Goal: Task Accomplishment & Management: Complete application form

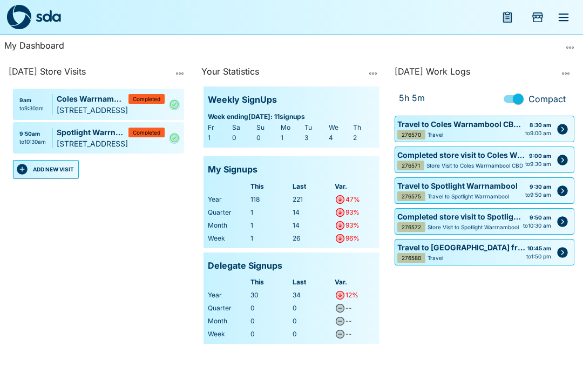
click at [567, 16] on icon "menu" at bounding box center [563, 17] width 13 height 13
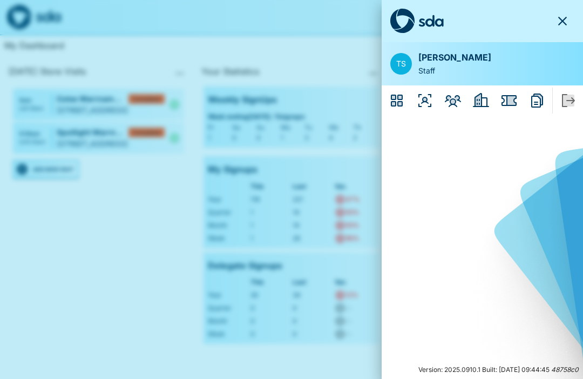
click at [508, 92] on icon "Issues" at bounding box center [509, 100] width 17 height 17
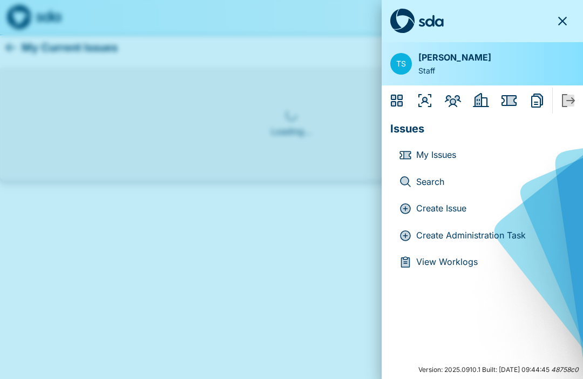
click at [444, 229] on p "Create Administration Task" at bounding box center [491, 235] width 150 height 14
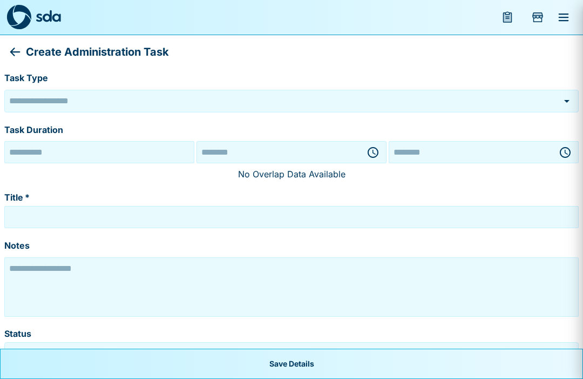
type input "******"
type textarea "**********"
type input "*********"
type input "**********"
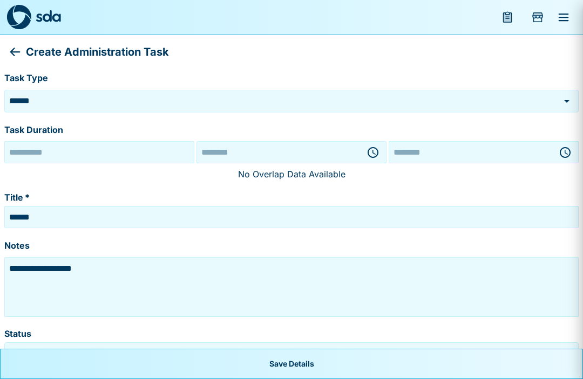
type input "********"
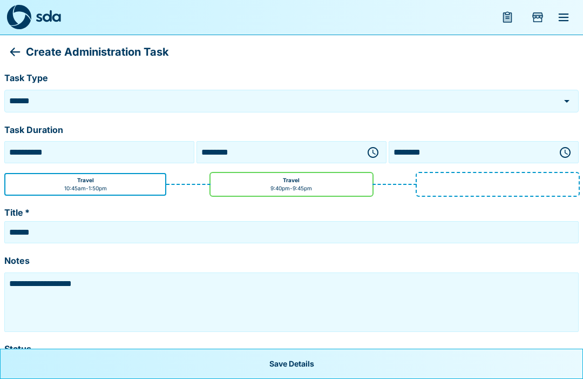
click at [371, 146] on icon "button" at bounding box center [373, 152] width 13 height 13
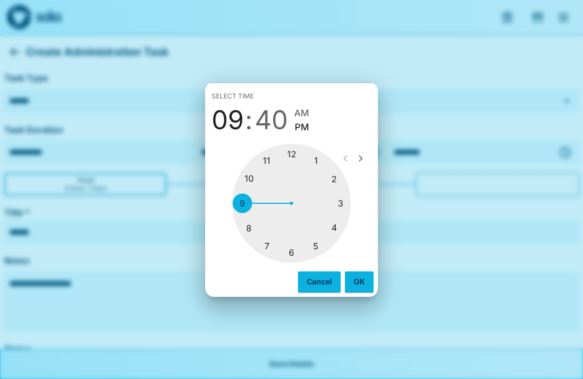
click at [292, 251] on div at bounding box center [291, 203] width 119 height 119
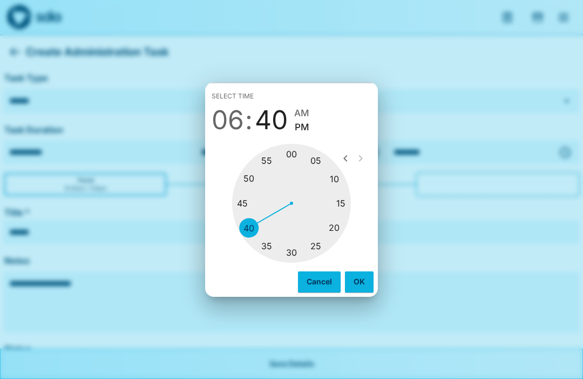
click at [296, 152] on div at bounding box center [291, 203] width 119 height 119
type input "********"
click at [307, 122] on span "PM" at bounding box center [301, 127] width 15 height 15
click at [356, 276] on button "OK" at bounding box center [359, 281] width 29 height 21
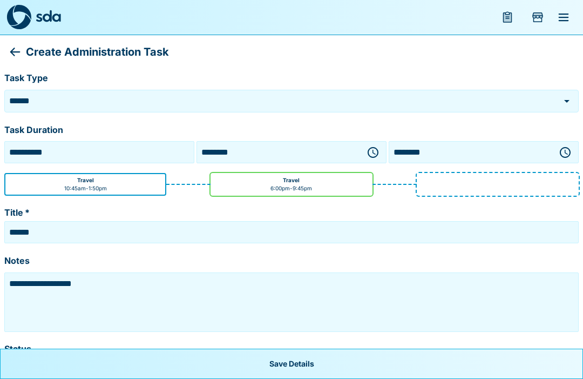
click at [563, 142] on button "button" at bounding box center [566, 152] width 22 height 22
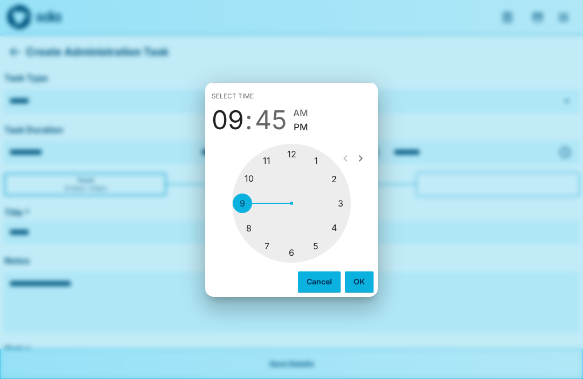
click at [295, 248] on div at bounding box center [291, 203] width 119 height 119
click at [291, 251] on div at bounding box center [291, 203] width 119 height 119
type input "********"
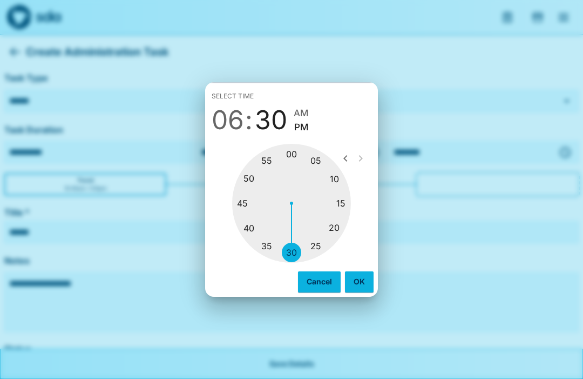
click at [360, 277] on button "OK" at bounding box center [359, 281] width 29 height 21
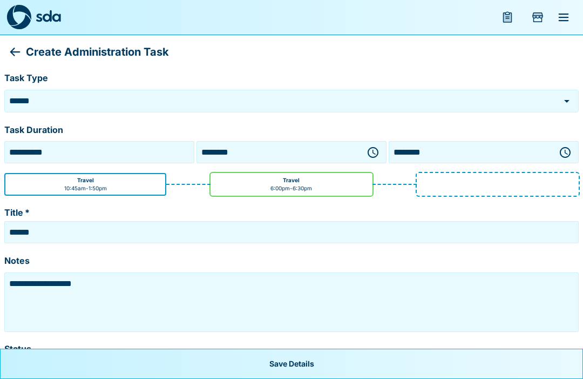
click at [110, 286] on textarea "**********" at bounding box center [291, 302] width 569 height 54
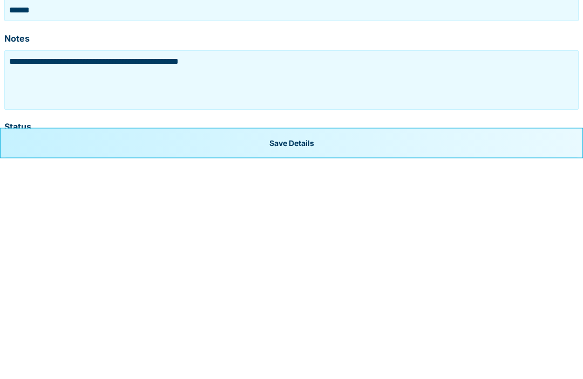
type textarea "**********"
click at [306, 348] on button "Save Details" at bounding box center [291, 363] width 583 height 30
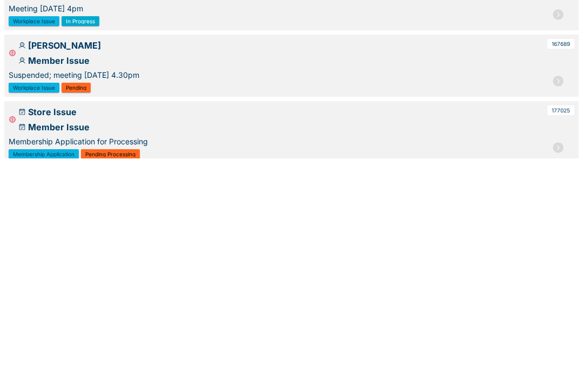
scroll to position [1, 0]
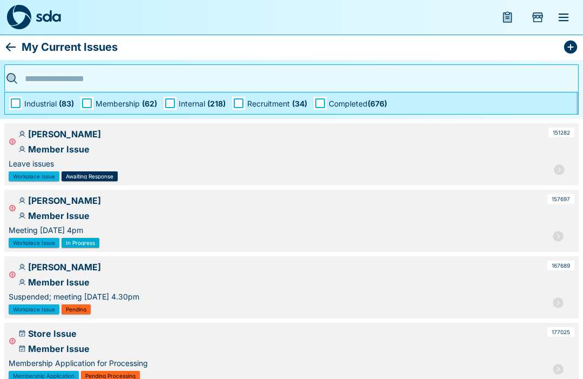
click at [563, 14] on icon "menu" at bounding box center [564, 17] width 10 height 8
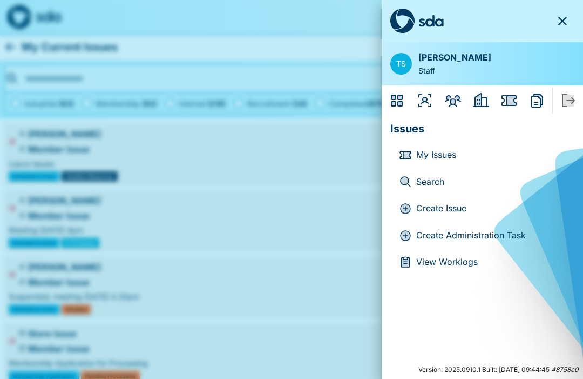
click at [430, 97] on icon "Organisers" at bounding box center [424, 100] width 17 height 17
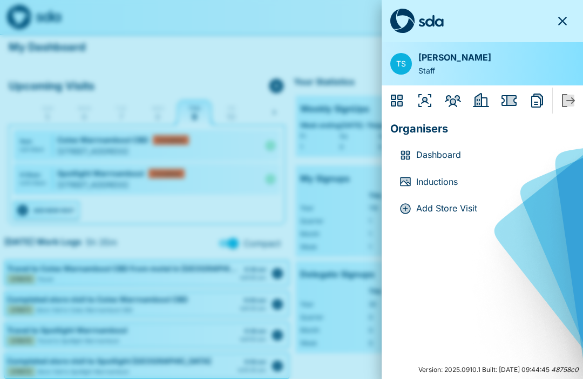
click at [447, 146] on div "Dashboard" at bounding box center [482, 154] width 184 height 27
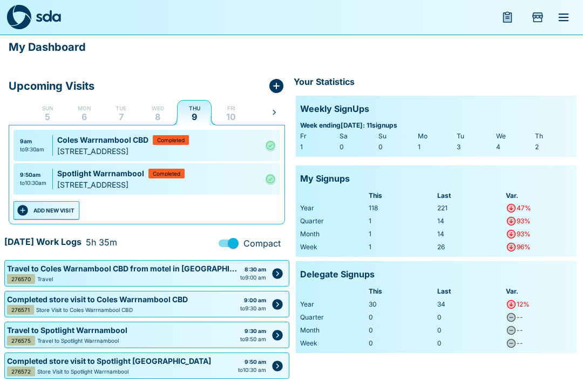
click at [55, 208] on button "ADD NEW VISIT" at bounding box center [46, 210] width 66 height 18
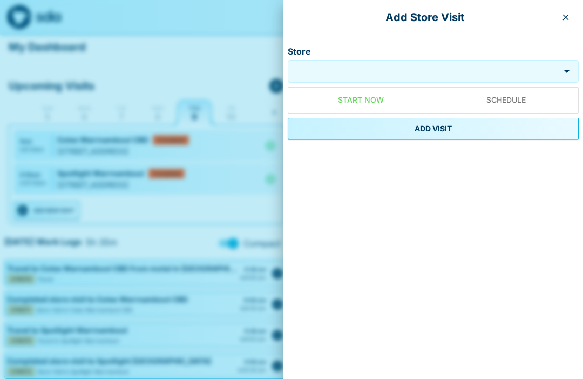
click at [364, 70] on input "Store" at bounding box center [425, 71] width 264 height 12
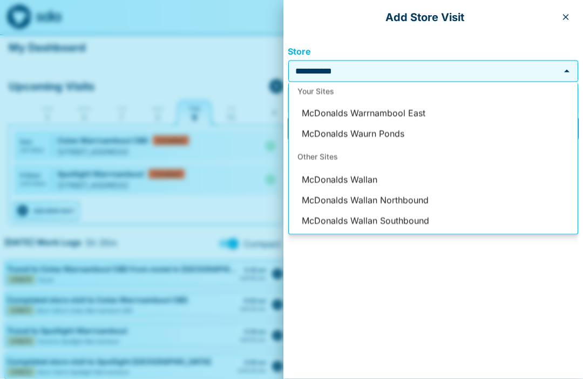
scroll to position [46, 0]
click at [393, 132] on li "McDonalds Waurn Ponds" at bounding box center [433, 133] width 289 height 21
type input "**********"
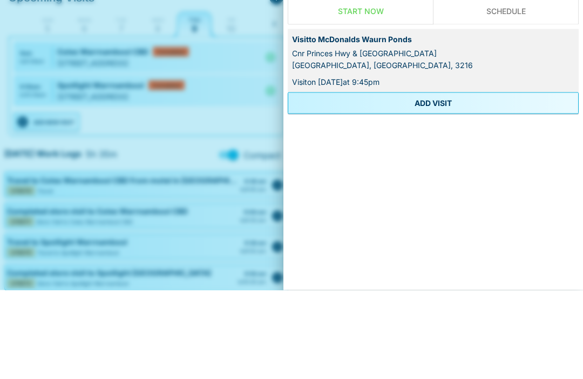
click at [436, 181] on button "ADD VISIT" at bounding box center [433, 192] width 291 height 22
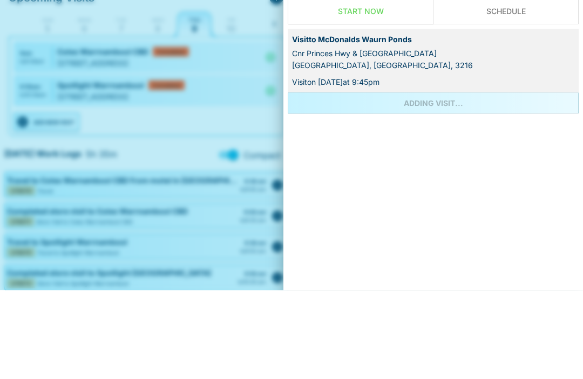
scroll to position [32, 0]
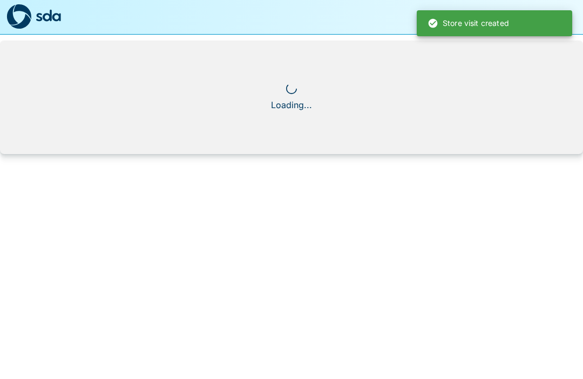
scroll to position [1, 0]
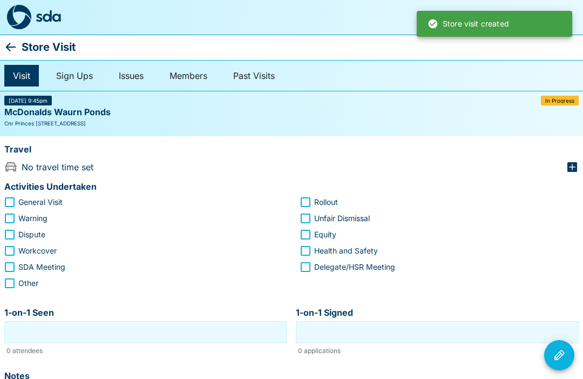
click at [575, 157] on div "Travel" at bounding box center [291, 150] width 575 height 21
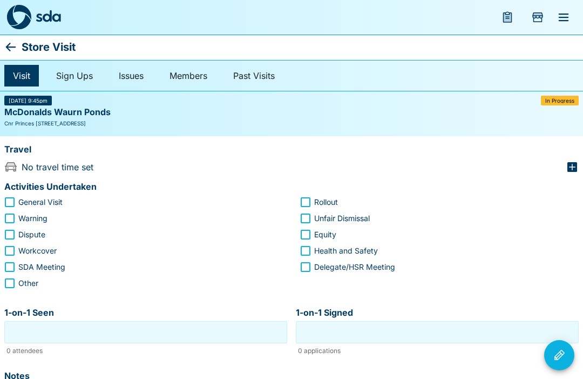
click at [10, 44] on icon at bounding box center [11, 47] width 10 height 9
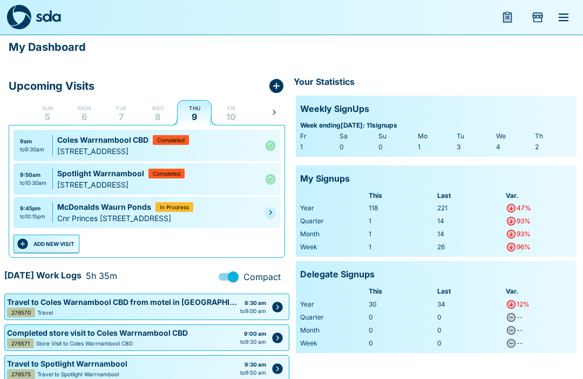
click at [268, 212] on link at bounding box center [270, 212] width 11 height 11
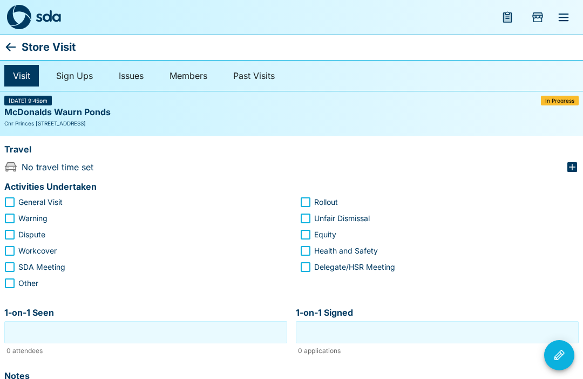
click at [578, 160] on icon "button" at bounding box center [572, 166] width 13 height 13
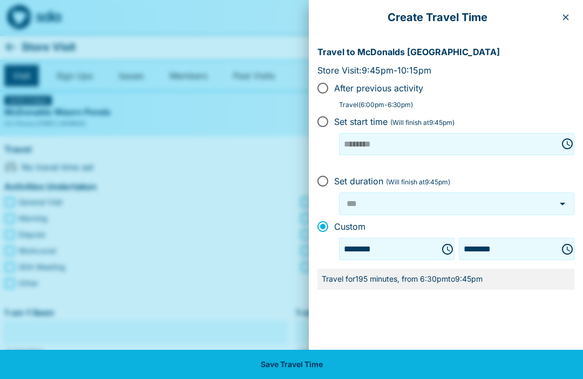
click at [569, 240] on button "Choose time, selected time is 9:45 PM" at bounding box center [568, 249] width 22 height 22
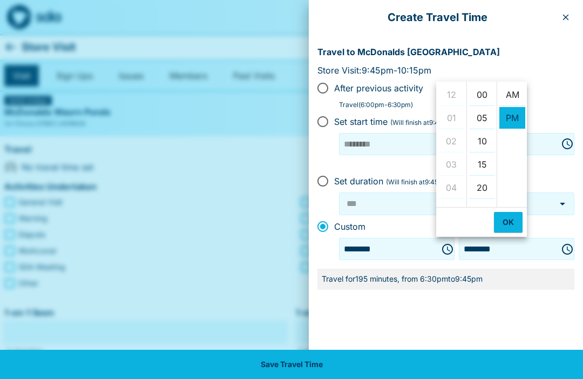
scroll to position [23, 0]
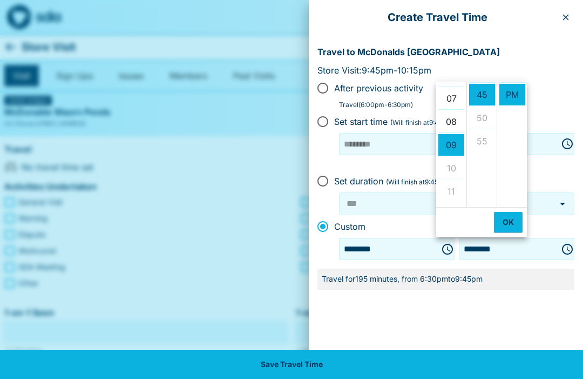
click at [452, 96] on li "07" at bounding box center [451, 98] width 26 height 22
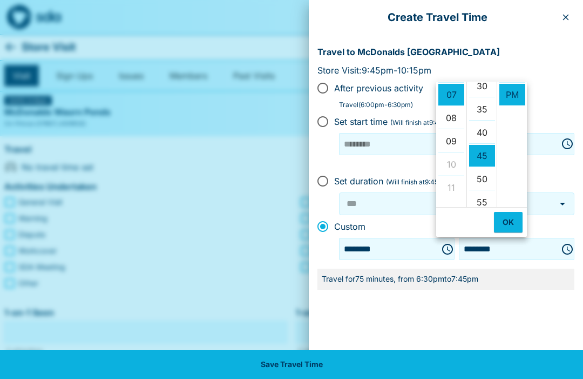
scroll to position [146, 0]
click at [482, 84] on li "30" at bounding box center [482, 88] width 26 height 22
type input "********"
click at [512, 215] on button "OK" at bounding box center [508, 222] width 29 height 21
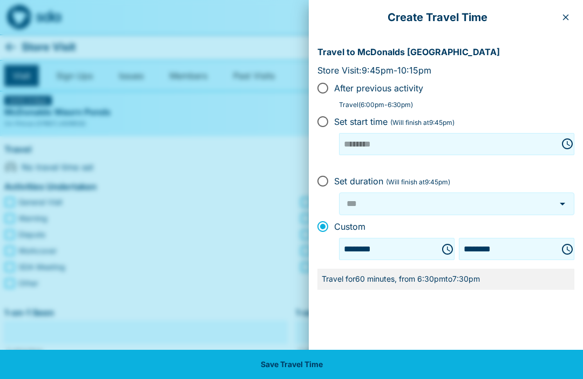
click at [312, 368] on button "Save Travel Time" at bounding box center [291, 363] width 583 height 29
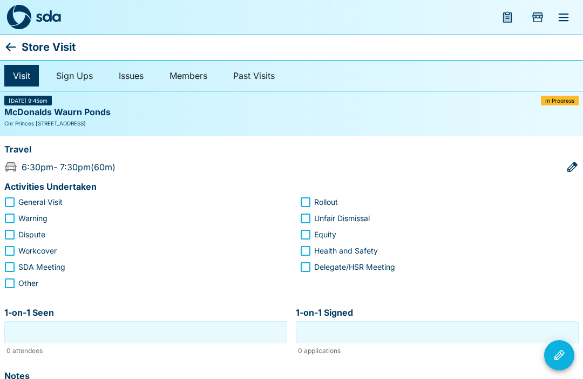
click at [17, 42] on icon at bounding box center [10, 46] width 13 height 13
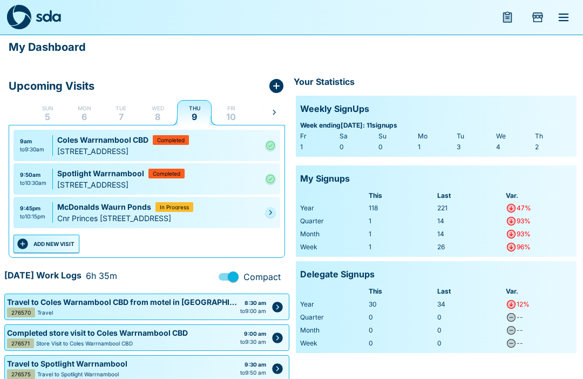
click at [271, 212] on link at bounding box center [270, 212] width 11 height 11
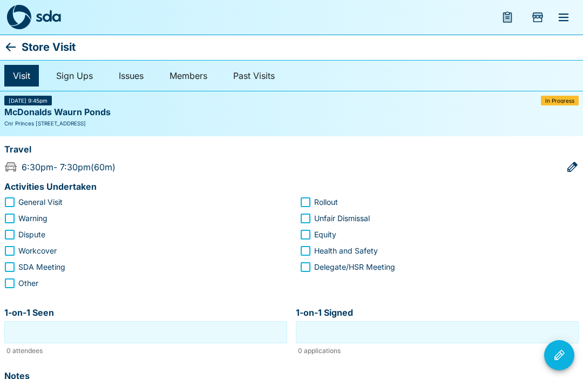
click at [16, 40] on icon at bounding box center [10, 46] width 13 height 13
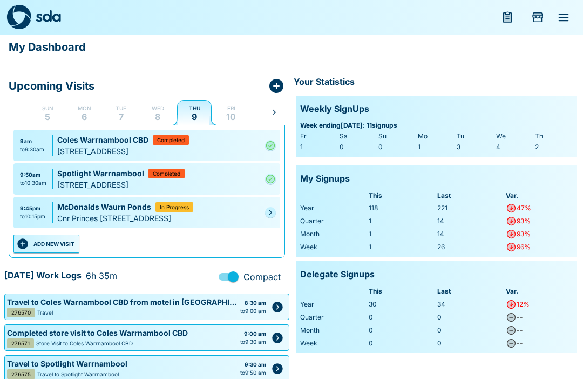
click at [265, 210] on div "9:45pm to 10:15pm McDonalds [GEOGRAPHIC_DATA] In [GEOGRAPHIC_DATA]" at bounding box center [146, 212] width 267 height 31
click at [266, 215] on link at bounding box center [270, 212] width 11 height 11
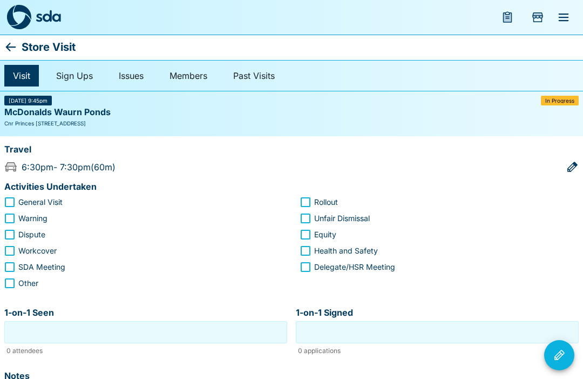
click at [16, 44] on icon at bounding box center [10, 46] width 13 height 13
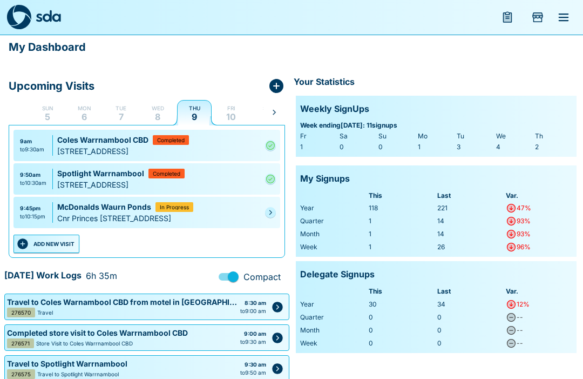
click at [267, 216] on link at bounding box center [270, 212] width 11 height 11
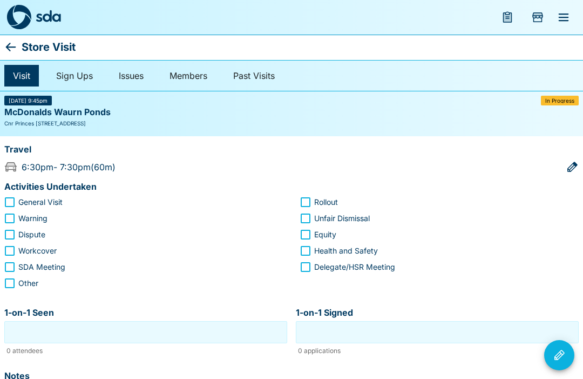
click at [21, 40] on div "Store Visit" at bounding box center [291, 47] width 583 height 26
click at [18, 38] on div "Store Visit" at bounding box center [291, 47] width 583 height 26
click at [10, 48] on icon at bounding box center [10, 46] width 13 height 13
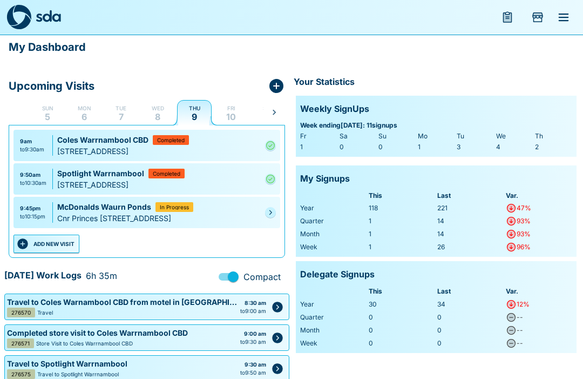
click at [265, 217] on link at bounding box center [270, 212] width 11 height 11
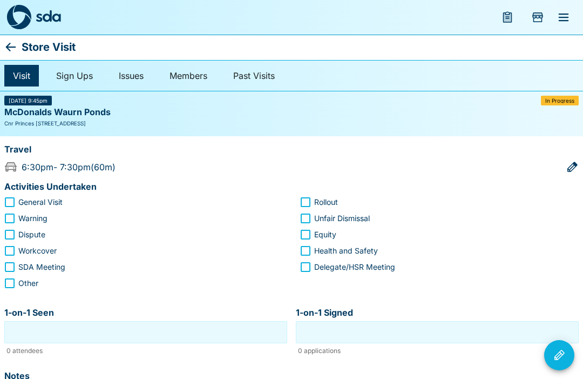
click at [9, 47] on icon at bounding box center [11, 47] width 10 height 9
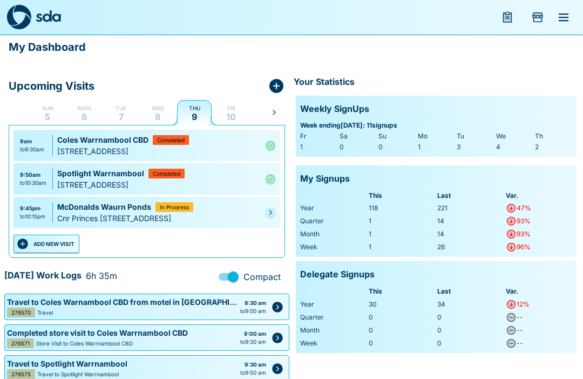
click at [266, 214] on link at bounding box center [270, 212] width 11 height 11
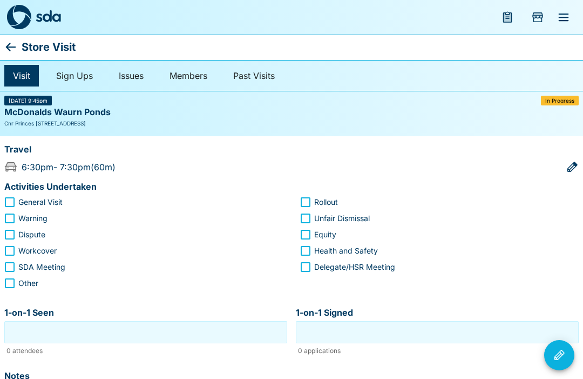
click at [16, 49] on icon at bounding box center [10, 46] width 13 height 13
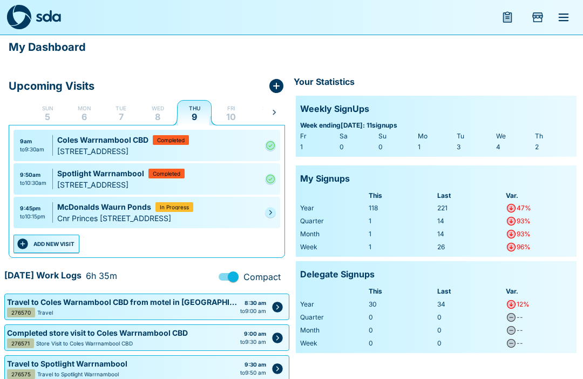
click at [261, 215] on div "9:45pm to 10:15pm McDonalds [GEOGRAPHIC_DATA] In [GEOGRAPHIC_DATA]" at bounding box center [146, 212] width 267 height 31
click at [273, 215] on icon "Pending" at bounding box center [270, 212] width 6 height 6
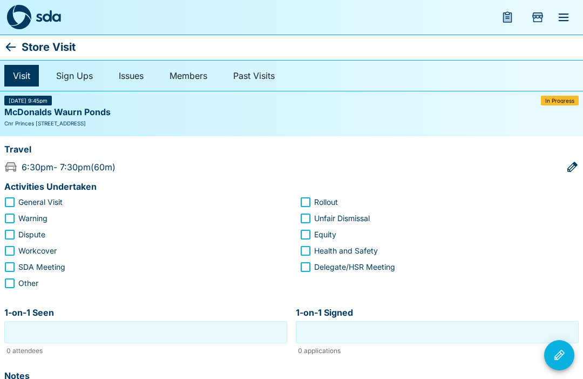
click at [17, 40] on icon at bounding box center [10, 46] width 13 height 13
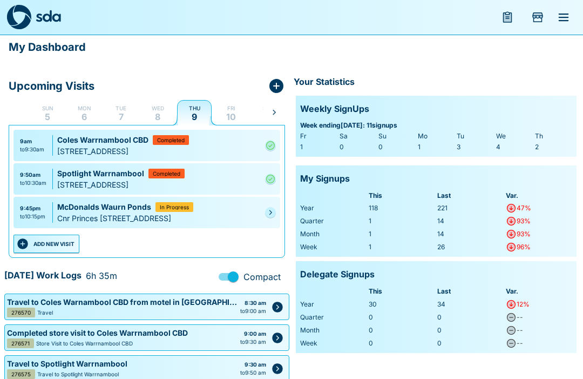
click at [175, 206] on span "In Progress" at bounding box center [174, 206] width 29 height 5
click at [170, 202] on div "In Progress" at bounding box center [175, 207] width 38 height 10
click at [269, 209] on div "9:45pm to 10:15pm McDonalds [GEOGRAPHIC_DATA] In [GEOGRAPHIC_DATA]" at bounding box center [146, 212] width 267 height 31
click at [269, 207] on div "9:45pm to 10:15pm McDonalds [GEOGRAPHIC_DATA] In [GEOGRAPHIC_DATA]" at bounding box center [146, 212] width 267 height 31
click at [267, 213] on link at bounding box center [270, 212] width 11 height 11
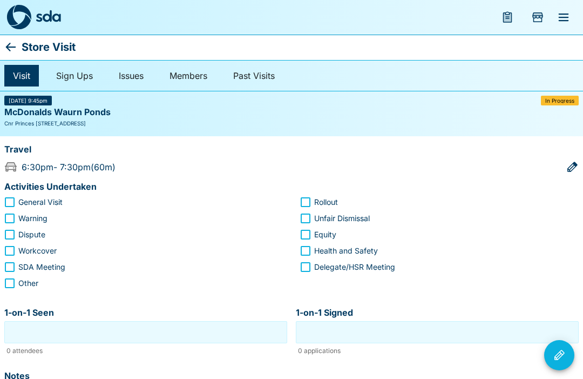
click at [9, 42] on icon at bounding box center [10, 46] width 13 height 13
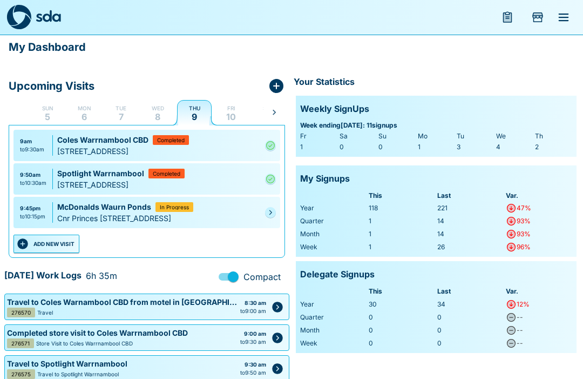
click at [261, 214] on div "9:45pm to 10:15pm McDonalds [GEOGRAPHIC_DATA] In [GEOGRAPHIC_DATA]" at bounding box center [146, 212] width 267 height 31
click at [271, 212] on link at bounding box center [270, 212] width 11 height 11
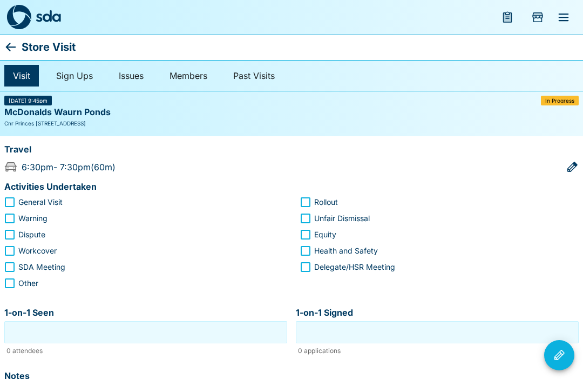
click at [15, 48] on icon at bounding box center [11, 47] width 10 height 9
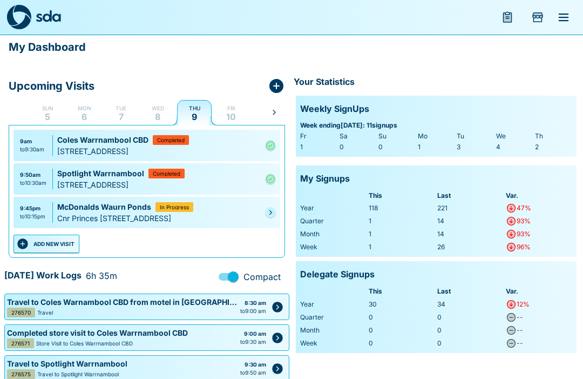
click at [258, 210] on div "McDonalds Waurn Ponds In Progress" at bounding box center [159, 206] width 204 height 11
click at [268, 215] on icon "Pending" at bounding box center [270, 212] width 6 height 6
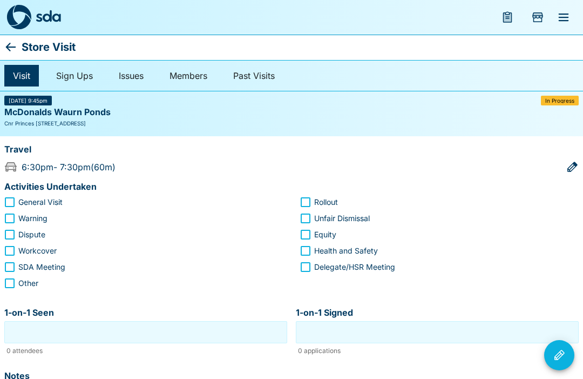
click at [10, 44] on icon at bounding box center [11, 47] width 10 height 9
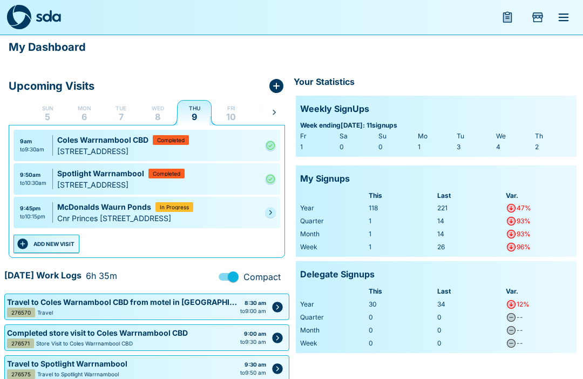
click at [263, 213] on div "9:45pm to 10:15pm McDonalds [GEOGRAPHIC_DATA] In [GEOGRAPHIC_DATA]" at bounding box center [146, 212] width 267 height 31
click at [266, 218] on link at bounding box center [270, 212] width 11 height 11
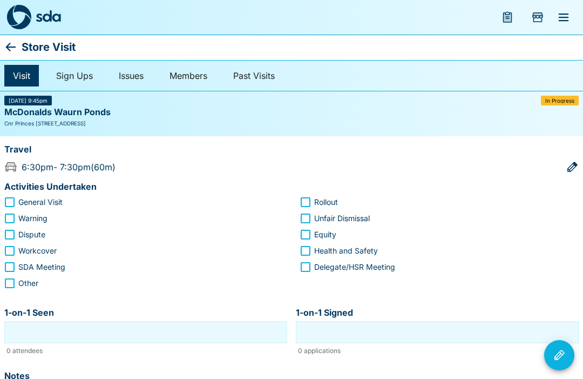
click at [17, 44] on icon at bounding box center [10, 46] width 13 height 13
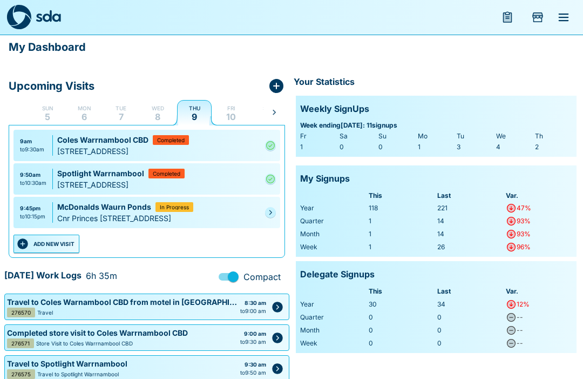
click at [266, 217] on link at bounding box center [270, 212] width 11 height 11
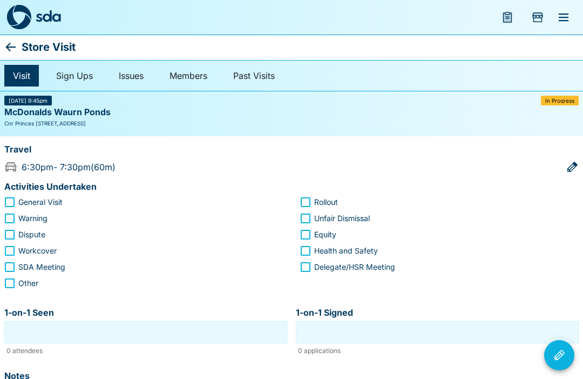
click at [561, 91] on div "Visit Sign Ups Issues Members Past Visits" at bounding box center [291, 75] width 583 height 31
click at [11, 44] on icon at bounding box center [10, 46] width 13 height 13
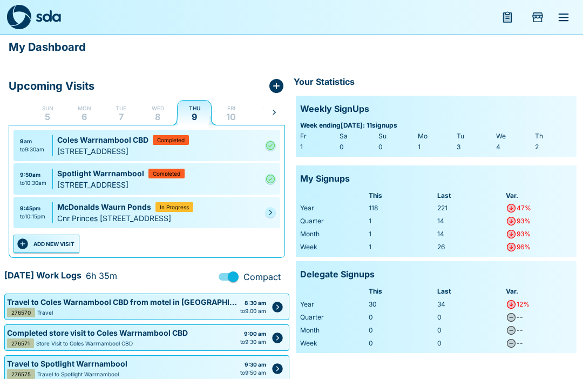
click at [261, 213] on div "9:45pm to 10:15pm McDonalds [GEOGRAPHIC_DATA] In [GEOGRAPHIC_DATA]" at bounding box center [146, 212] width 267 height 31
click at [266, 213] on link at bounding box center [270, 212] width 11 height 11
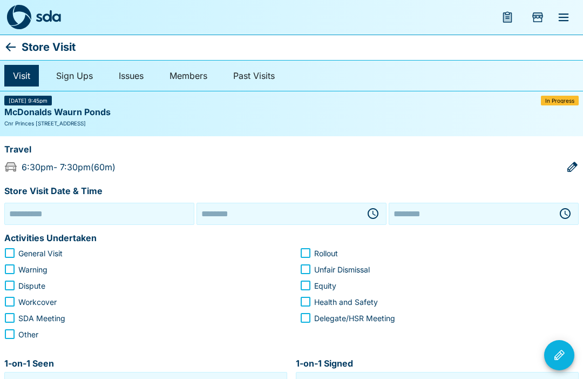
type input "**********"
type input "********"
click at [373, 207] on icon "button" at bounding box center [373, 213] width 13 height 13
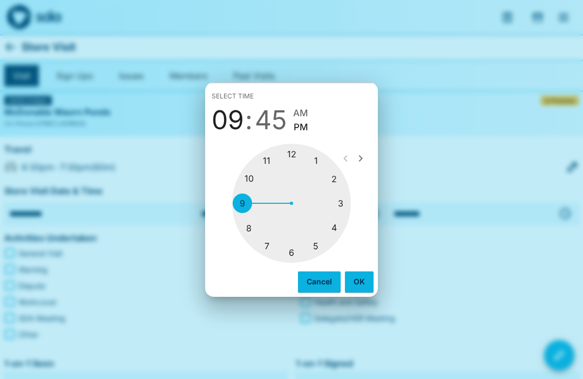
click at [292, 249] on div at bounding box center [291, 203] width 119 height 119
click at [295, 249] on div at bounding box center [291, 203] width 119 height 119
type input "********"
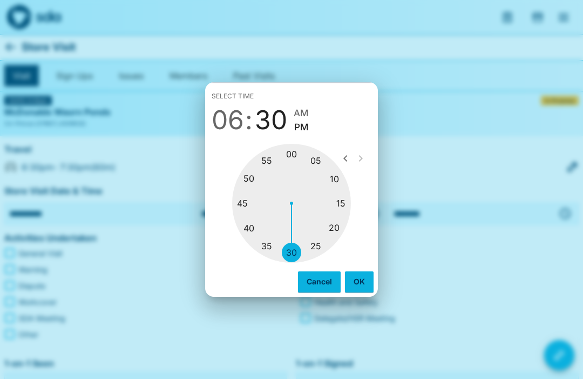
click at [305, 126] on span "PM" at bounding box center [301, 127] width 15 height 15
click at [359, 281] on button "OK" at bounding box center [359, 281] width 29 height 21
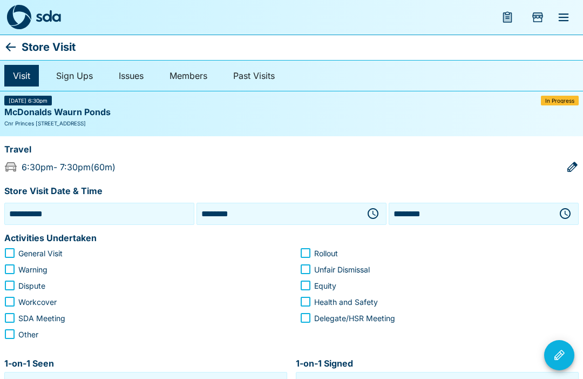
click at [562, 204] on button "button" at bounding box center [566, 213] width 22 height 22
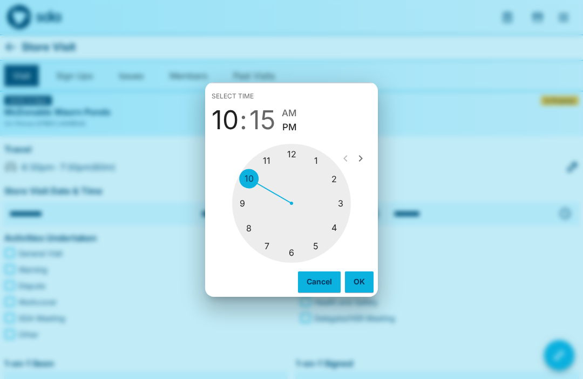
click at [268, 239] on div at bounding box center [291, 203] width 119 height 119
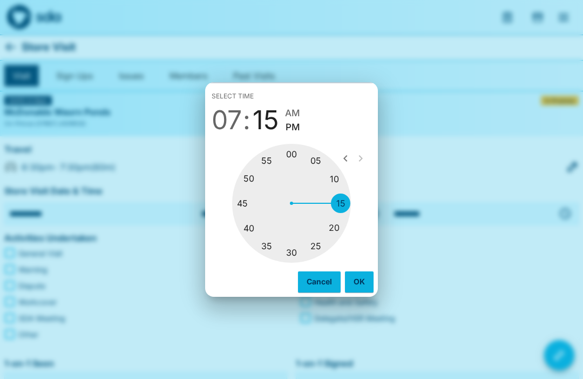
click at [294, 252] on div at bounding box center [291, 203] width 119 height 119
type input "********"
click at [358, 281] on button "OK" at bounding box center [359, 281] width 29 height 21
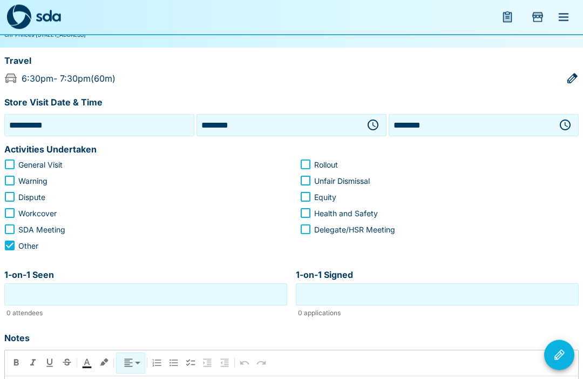
click at [148, 300] on input "1-on-1 Seen" at bounding box center [146, 294] width 278 height 17
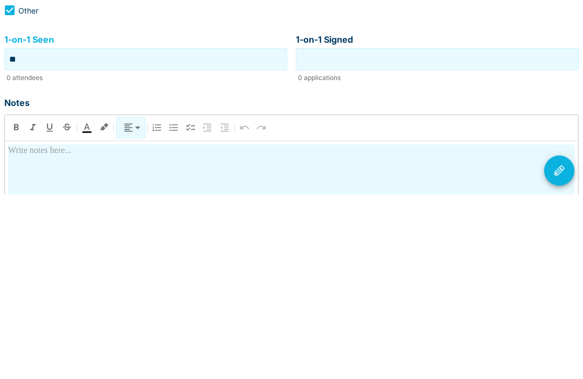
scroll to position [146, 0]
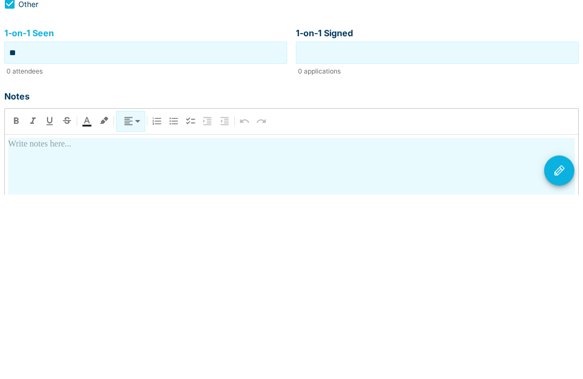
type input "**"
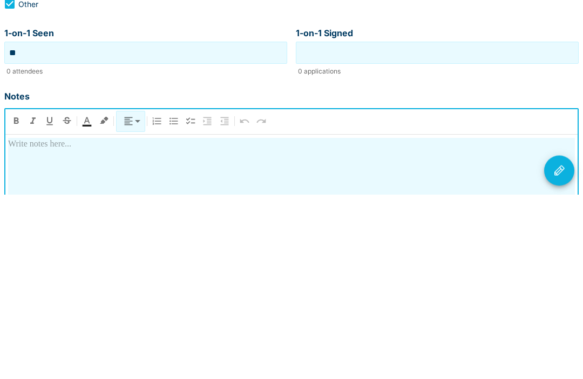
click at [378, 229] on input "1-on-1 Signed" at bounding box center [438, 237] width 278 height 17
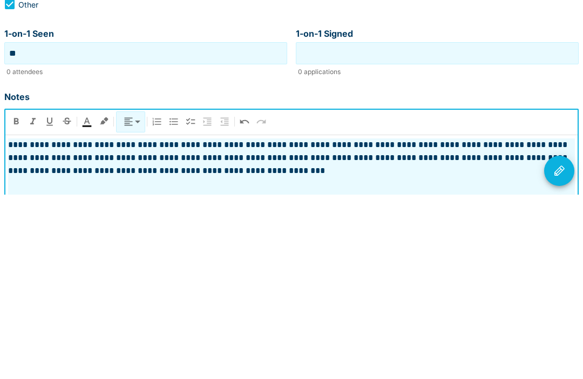
click at [51, 322] on p "**********" at bounding box center [291, 341] width 567 height 39
click at [61, 322] on p "**********" at bounding box center [291, 341] width 567 height 39
click at [99, 322] on p "**********" at bounding box center [291, 341] width 567 height 39
click at [278, 322] on p "**********" at bounding box center [291, 341] width 567 height 39
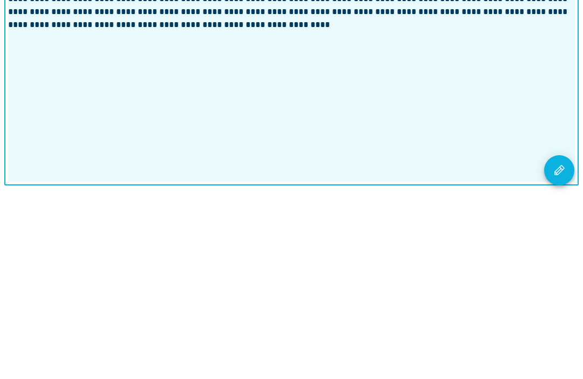
click at [559, 340] on button "Visit Actions" at bounding box center [559, 355] width 30 height 30
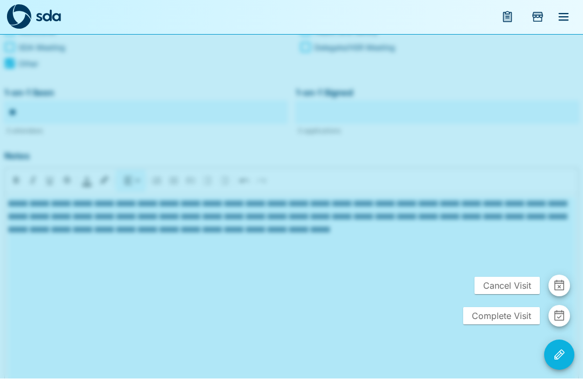
click at [410, 289] on div at bounding box center [291, 189] width 583 height 379
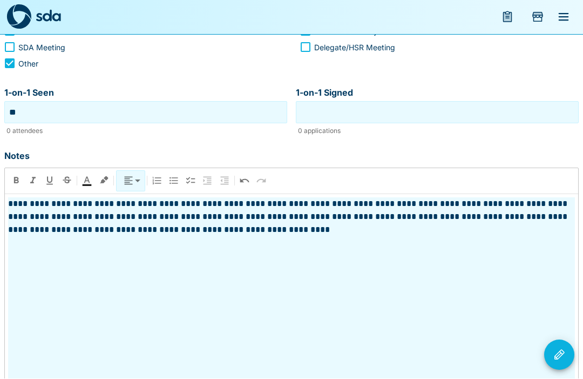
click at [286, 235] on div "**********" at bounding box center [291, 293] width 567 height 190
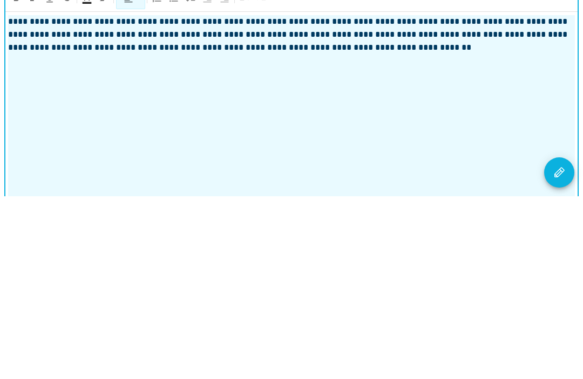
scroll to position [280, 0]
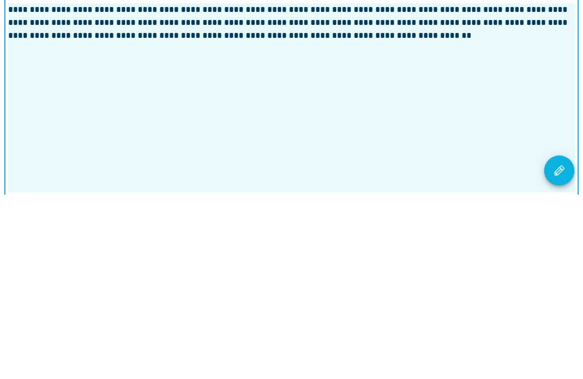
click at [556, 348] on icon "Visit Actions" at bounding box center [559, 354] width 13 height 13
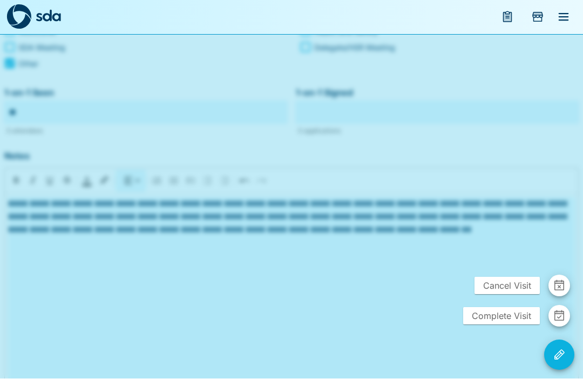
click at [508, 325] on span "Complete Visit" at bounding box center [501, 315] width 77 height 17
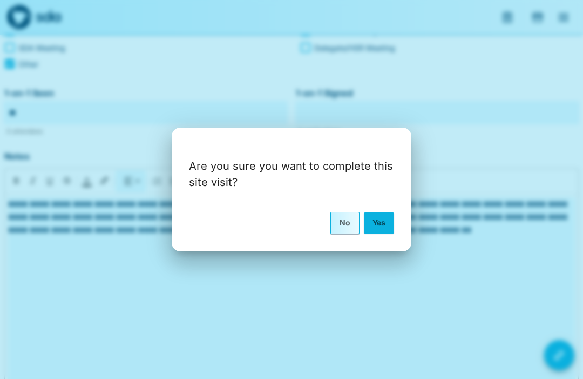
click at [374, 233] on button "Yes" at bounding box center [379, 222] width 30 height 21
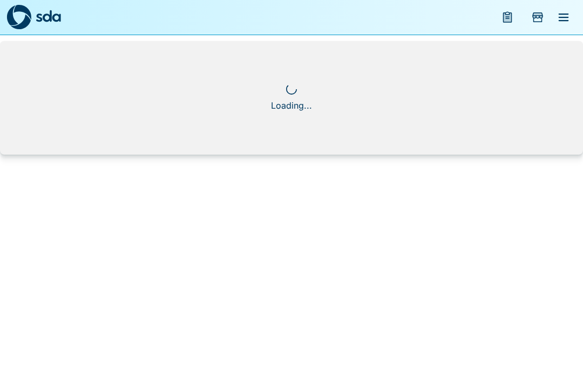
scroll to position [1, 0]
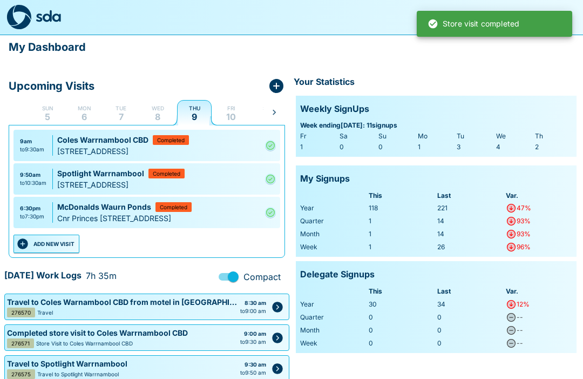
click at [64, 253] on button "ADD NEW VISIT" at bounding box center [46, 243] width 66 height 18
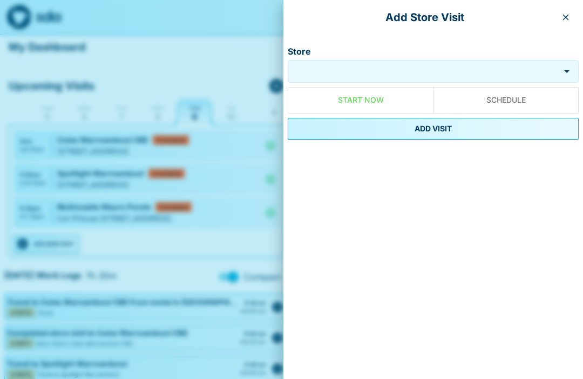
click at [356, 71] on input "Store" at bounding box center [425, 71] width 264 height 12
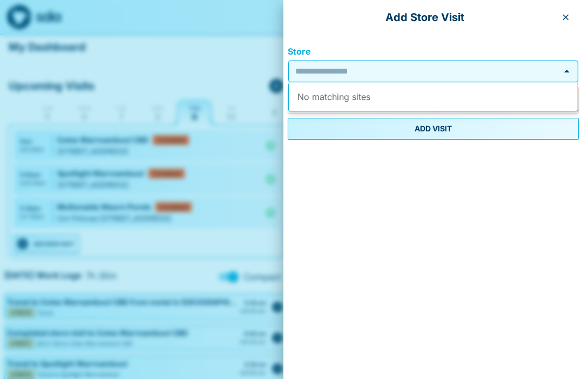
scroll to position [0, 0]
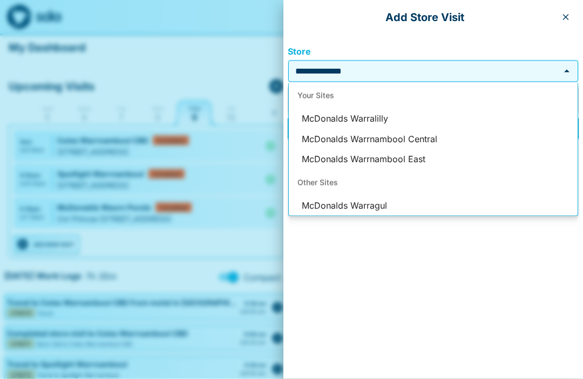
click at [363, 110] on li "McDonalds Warralilly" at bounding box center [433, 119] width 289 height 21
type input "**********"
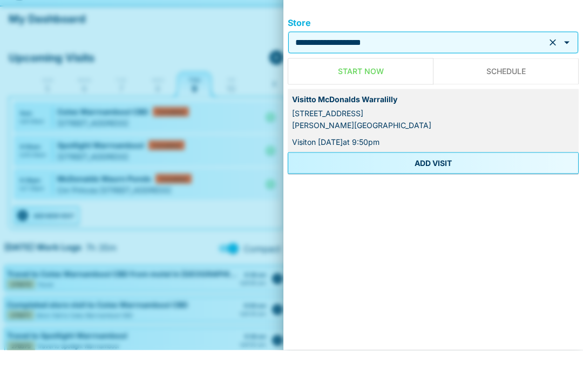
click at [447, 181] on button "ADD VISIT" at bounding box center [433, 192] width 291 height 22
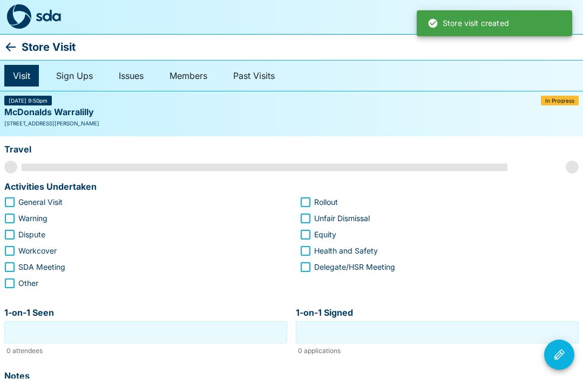
scroll to position [1, 0]
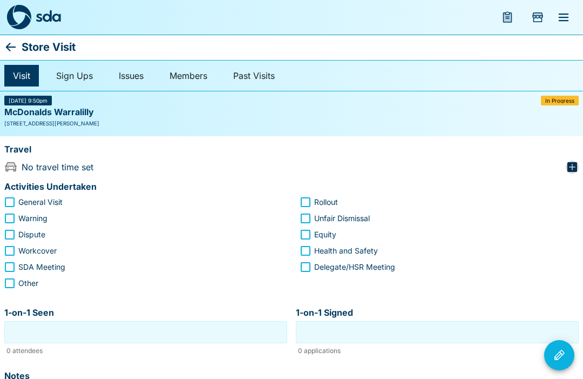
click at [578, 161] on icon "button" at bounding box center [572, 166] width 13 height 13
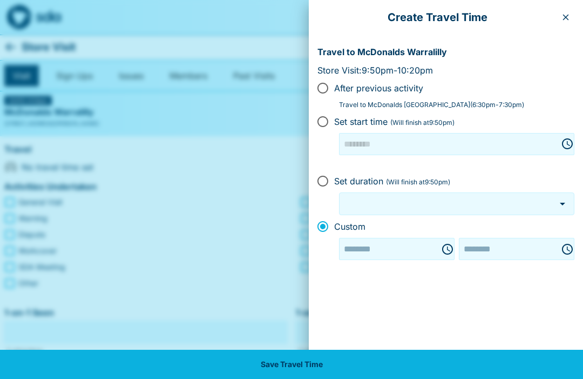
type input "********"
type input "***"
type input "********"
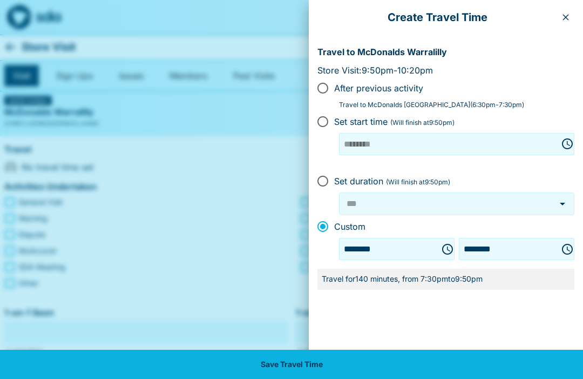
click at [569, 238] on button "Choose time, selected time is 9:50 PM" at bounding box center [568, 249] width 22 height 22
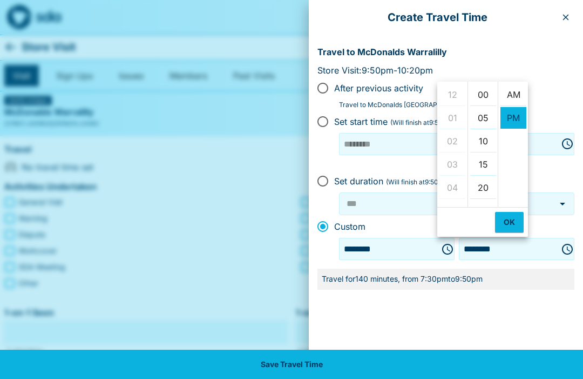
scroll to position [23, 0]
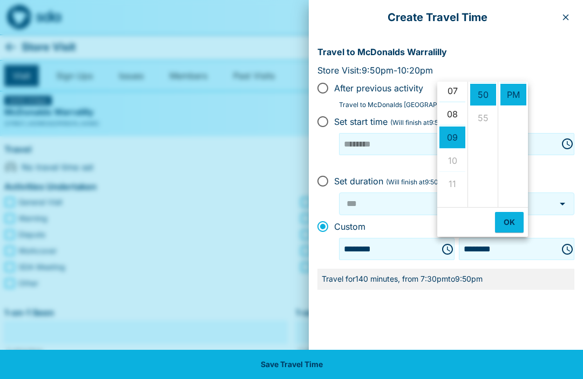
click at [452, 82] on li "07" at bounding box center [453, 91] width 26 height 22
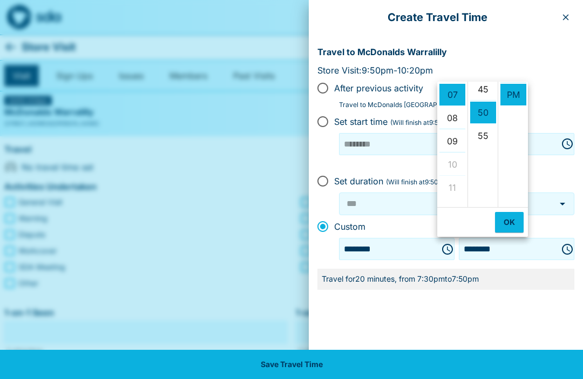
scroll to position [210, 0]
click at [485, 86] on li "45" at bounding box center [483, 94] width 26 height 22
type input "********"
click at [511, 222] on button "OK" at bounding box center [509, 222] width 29 height 21
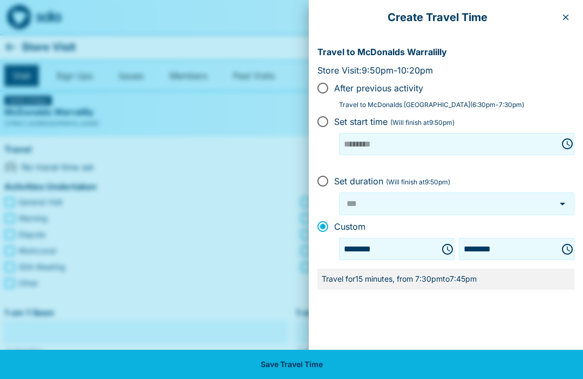
click at [307, 368] on button "Save Travel Time" at bounding box center [291, 363] width 583 height 29
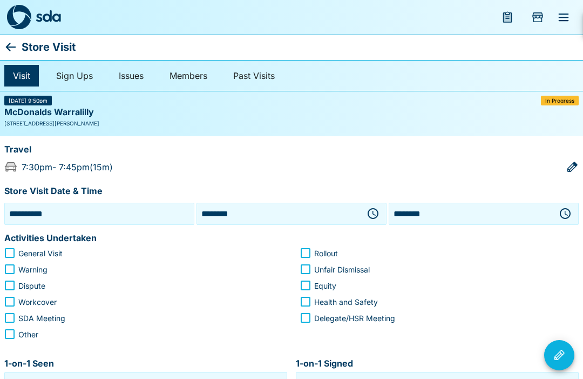
click at [377, 205] on button "button" at bounding box center [373, 213] width 22 height 22
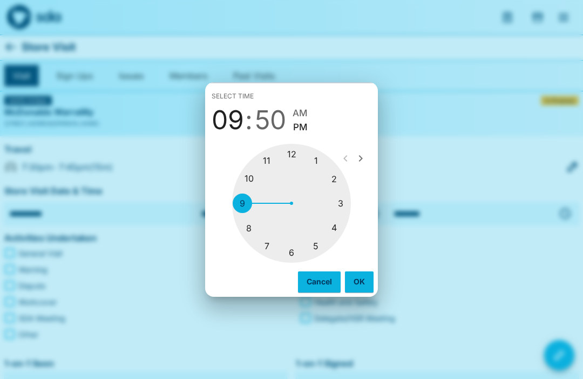
click at [269, 245] on div at bounding box center [291, 203] width 119 height 119
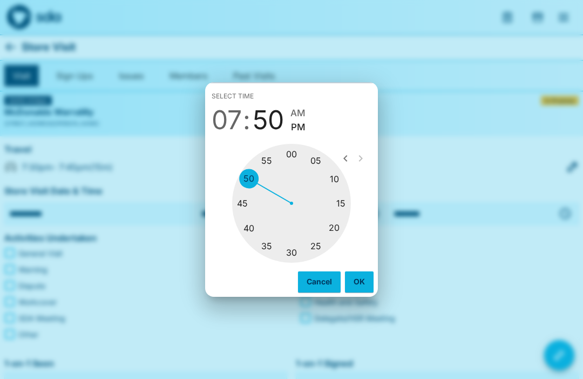
click at [243, 195] on div at bounding box center [291, 203] width 119 height 119
type input "********"
click at [357, 277] on button "OK" at bounding box center [359, 281] width 29 height 21
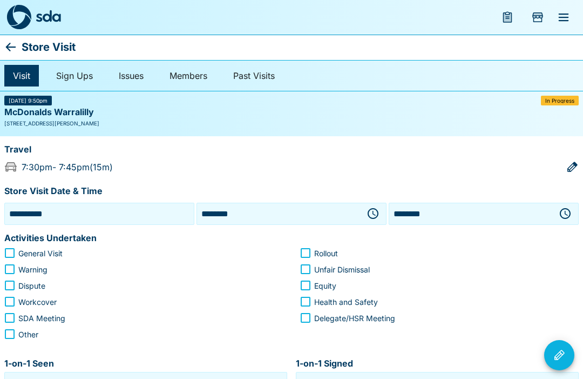
click at [560, 207] on icon "button" at bounding box center [565, 213] width 13 height 13
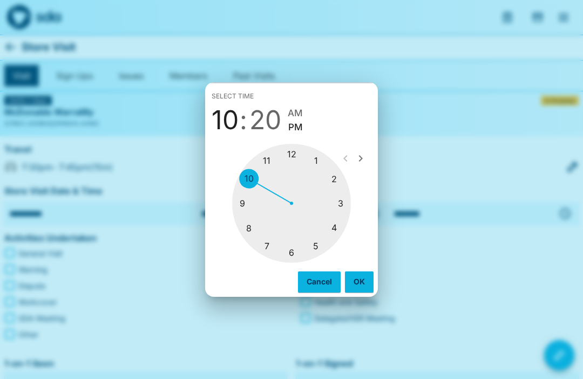
click at [252, 223] on div at bounding box center [291, 203] width 119 height 119
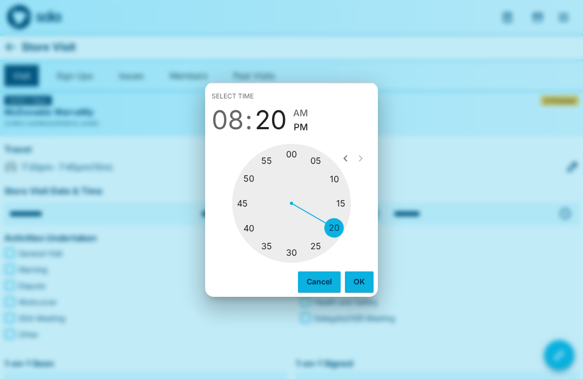
click at [294, 248] on div at bounding box center [291, 203] width 119 height 119
type input "********"
click at [358, 280] on button "OK" at bounding box center [359, 281] width 29 height 21
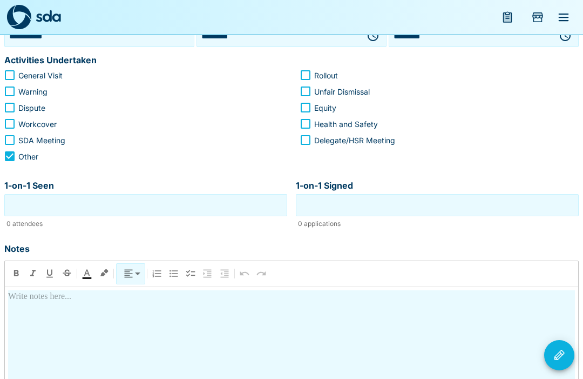
scroll to position [177, 0]
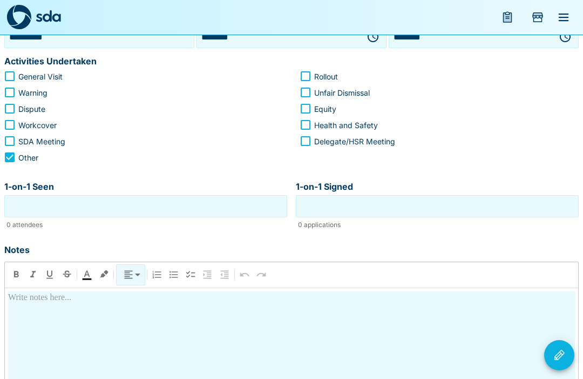
click at [107, 202] on input "1-on-1 Seen" at bounding box center [146, 206] width 278 height 17
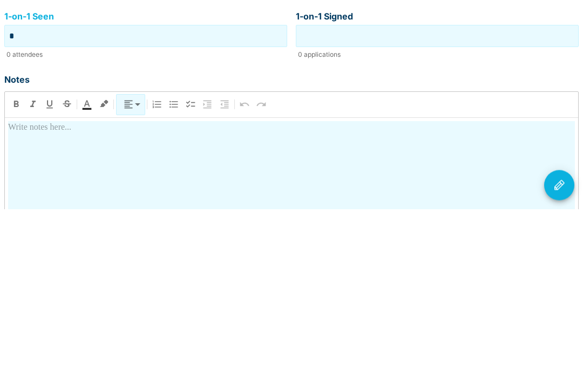
scroll to position [178, 0]
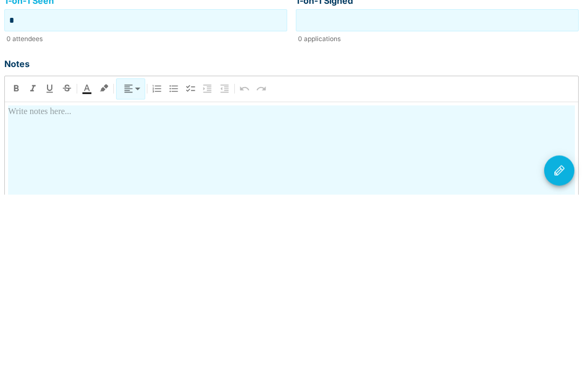
type input "*"
click at [154, 290] on div at bounding box center [291, 385] width 567 height 190
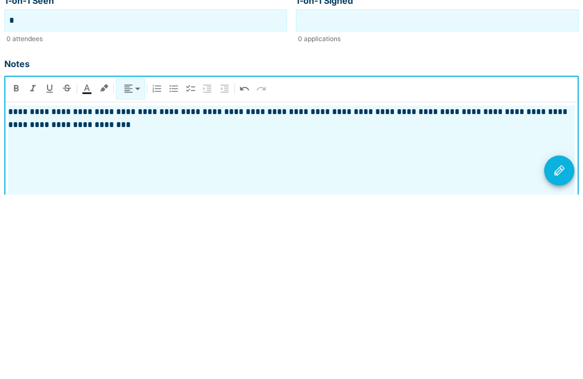
click at [559, 340] on button "Visit Actions" at bounding box center [559, 355] width 30 height 30
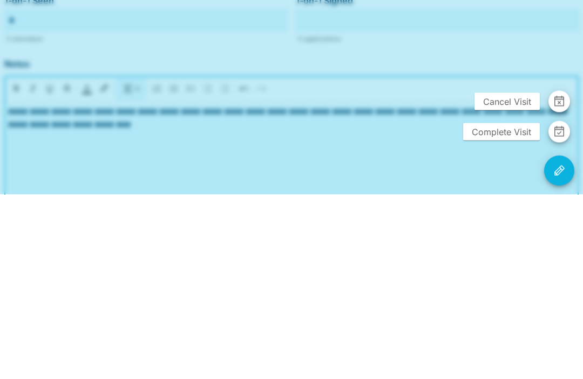
scroll to position [271, 0]
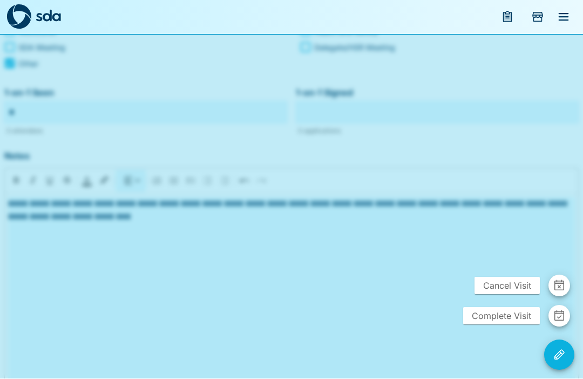
click at [505, 325] on span "Complete Visit" at bounding box center [501, 315] width 77 height 17
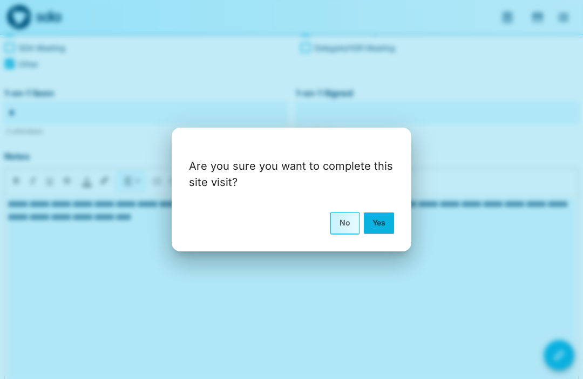
click at [380, 233] on button "Yes" at bounding box center [379, 222] width 30 height 21
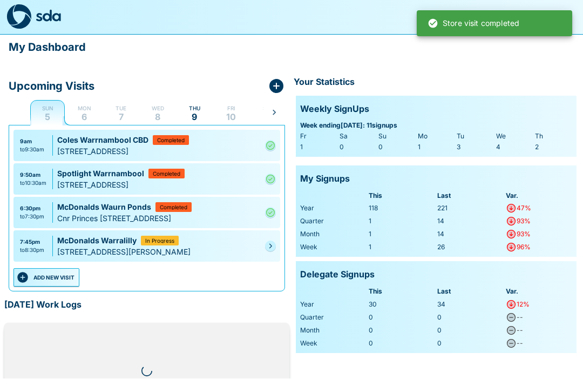
scroll to position [1, 0]
